Goal: Information Seeking & Learning: Learn about a topic

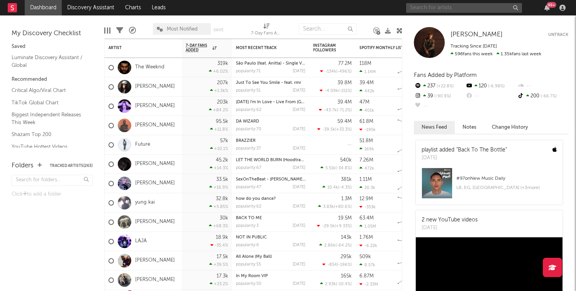
click at [479, 4] on input "text" at bounding box center [464, 8] width 116 height 10
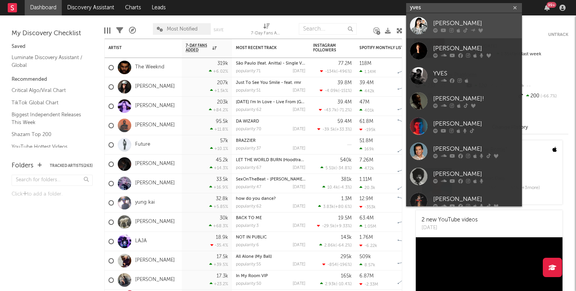
type input "yves"
click at [468, 24] on div "[PERSON_NAME]" at bounding box center [475, 23] width 85 height 9
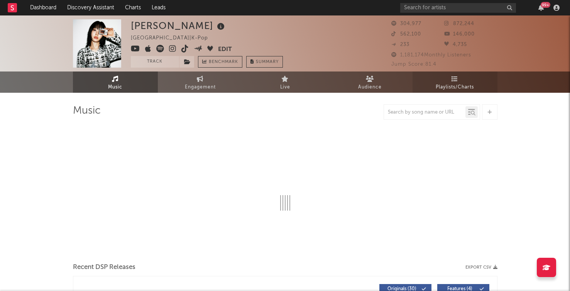
select select "6m"
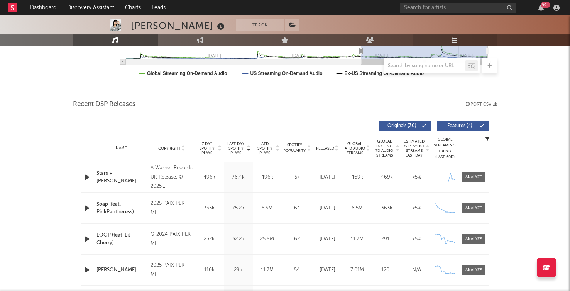
scroll to position [224, 0]
click at [354, 149] on span "Global ATD Audio Streams" at bounding box center [354, 148] width 21 height 14
